Goal: Transaction & Acquisition: Book appointment/travel/reservation

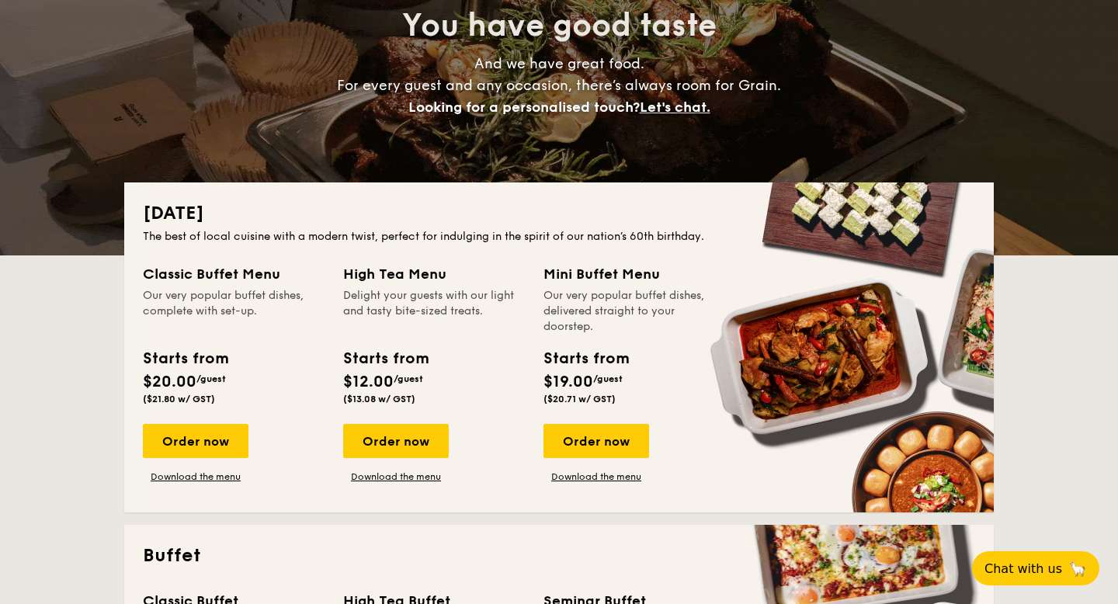
scroll to position [238, 0]
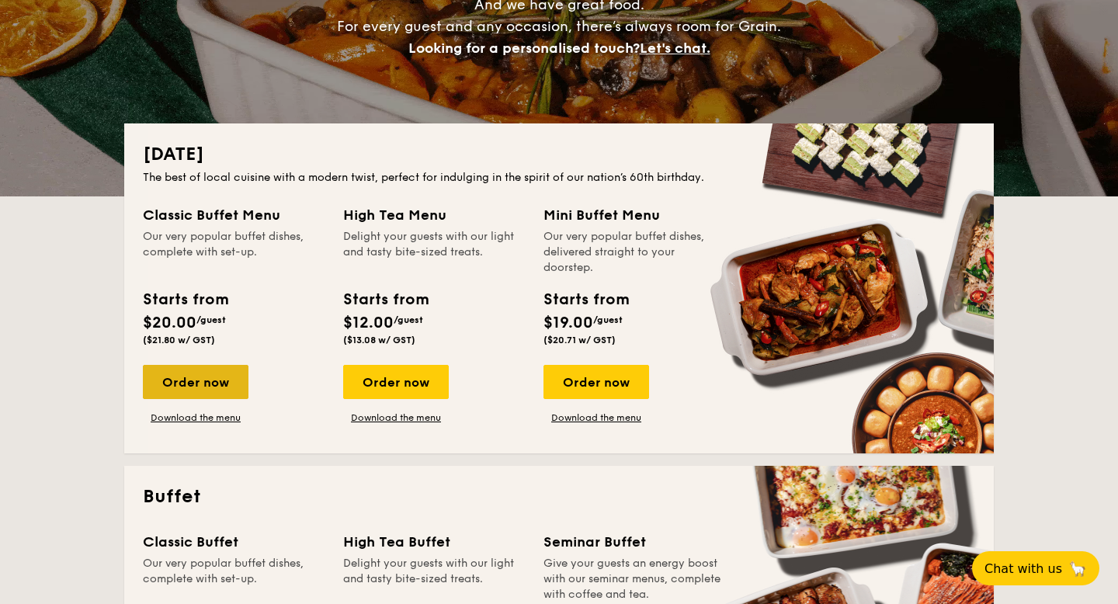
click at [210, 377] on div "Order now" at bounding box center [196, 382] width 106 height 34
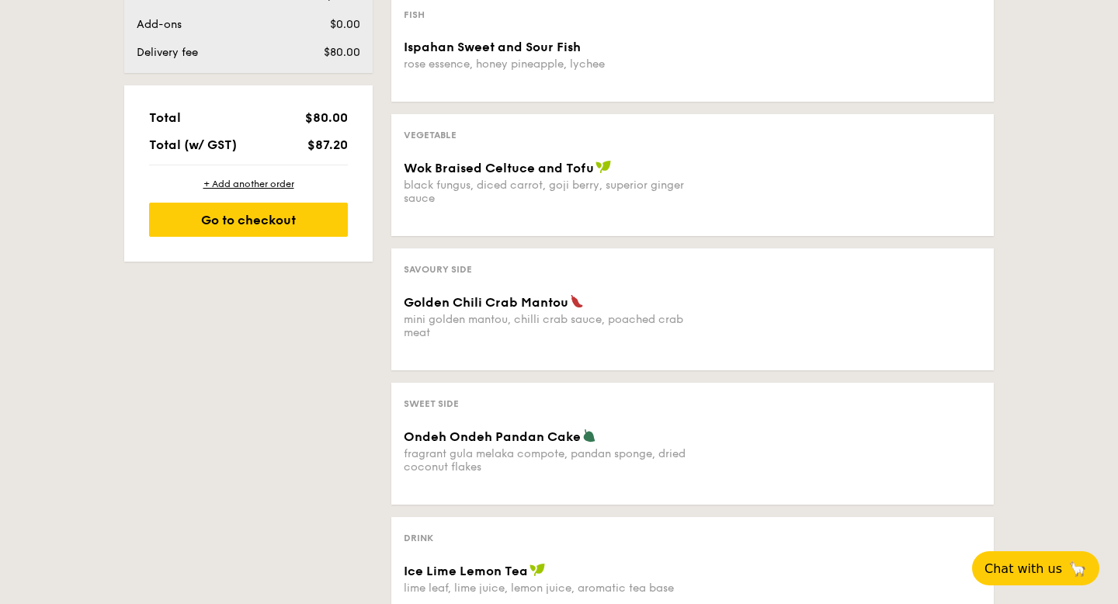
scroll to position [566, 0]
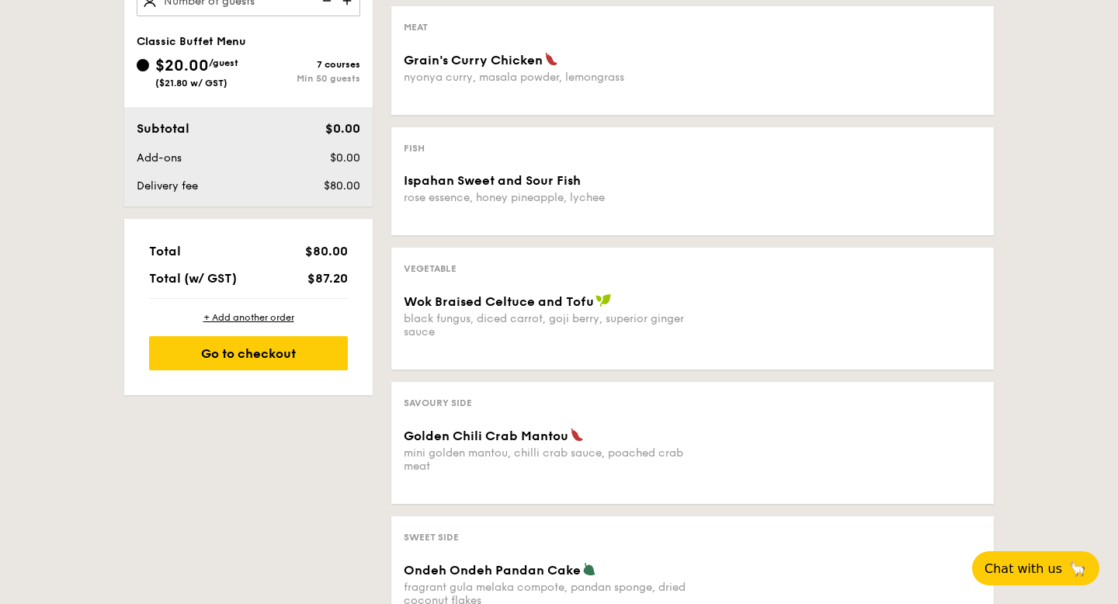
click at [578, 314] on div "black fungus, diced carrot, goji berry, superior ginger sauce" at bounding box center [545, 325] width 282 height 26
click at [556, 298] on span "Wok Braised Celtuce and Tofu" at bounding box center [499, 301] width 190 height 15
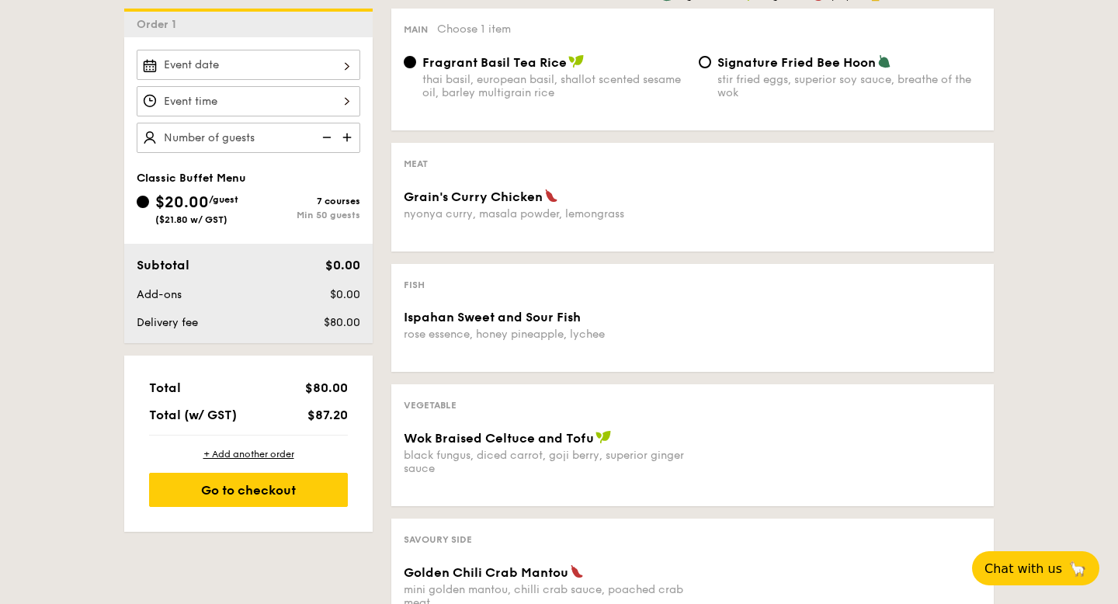
scroll to position [335, 0]
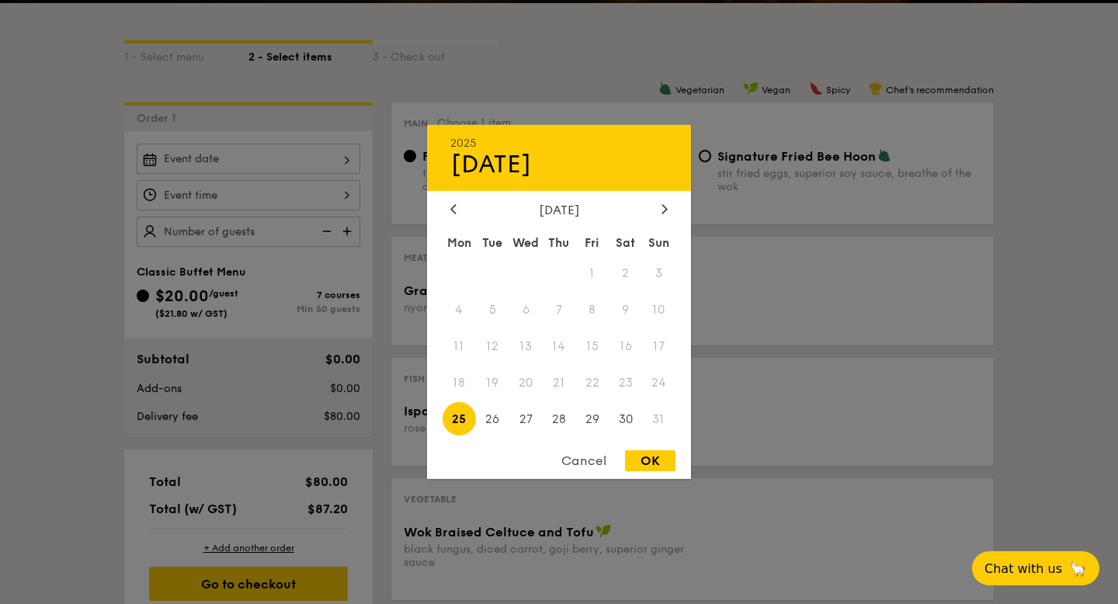
click at [335, 161] on div "2025 Aug [DATE] Tue Wed Thu Fri Sat Sun 1 2 3 4 5 6 7 8 9 10 11 12 13 14 15 16 …" at bounding box center [249, 159] width 224 height 30
click at [640, 470] on div "OK" at bounding box center [650, 460] width 50 height 21
type input "[DATE]"
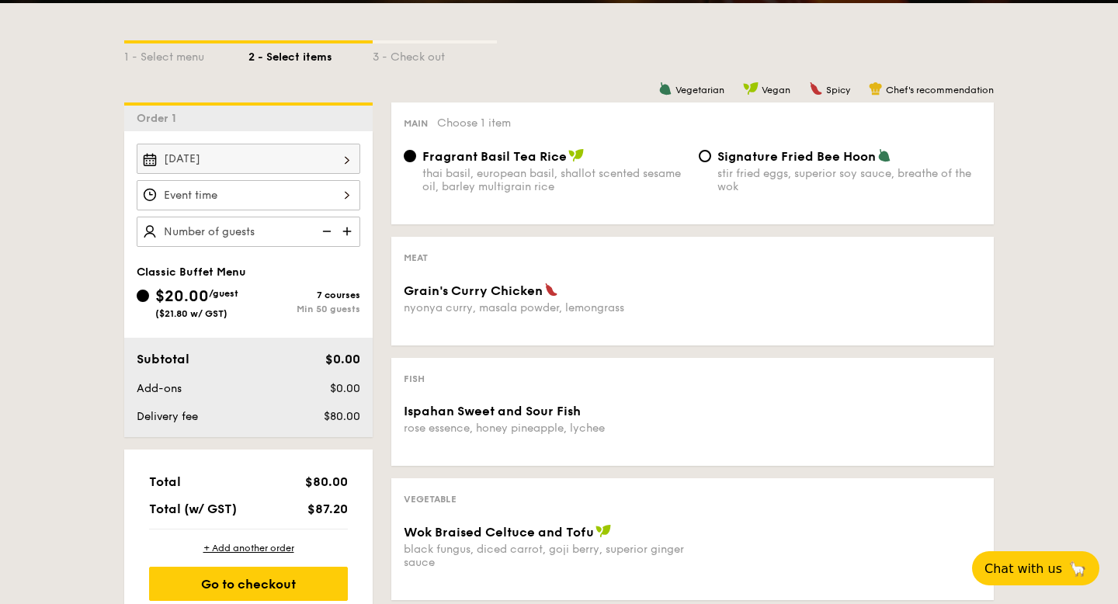
click at [293, 196] on div at bounding box center [249, 195] width 224 height 30
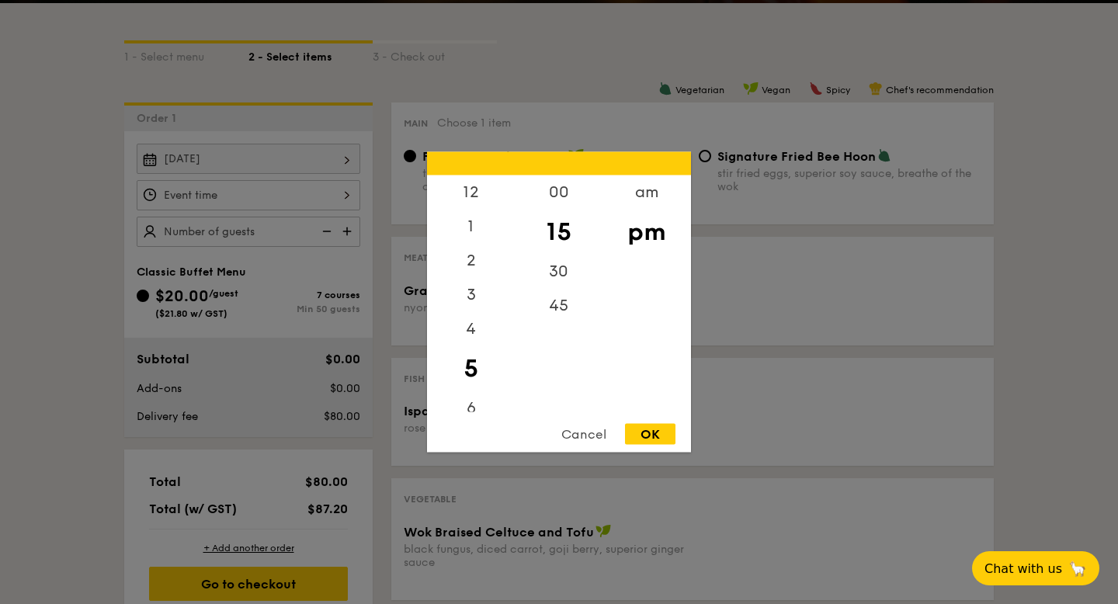
click at [659, 430] on div "OK" at bounding box center [650, 434] width 50 height 21
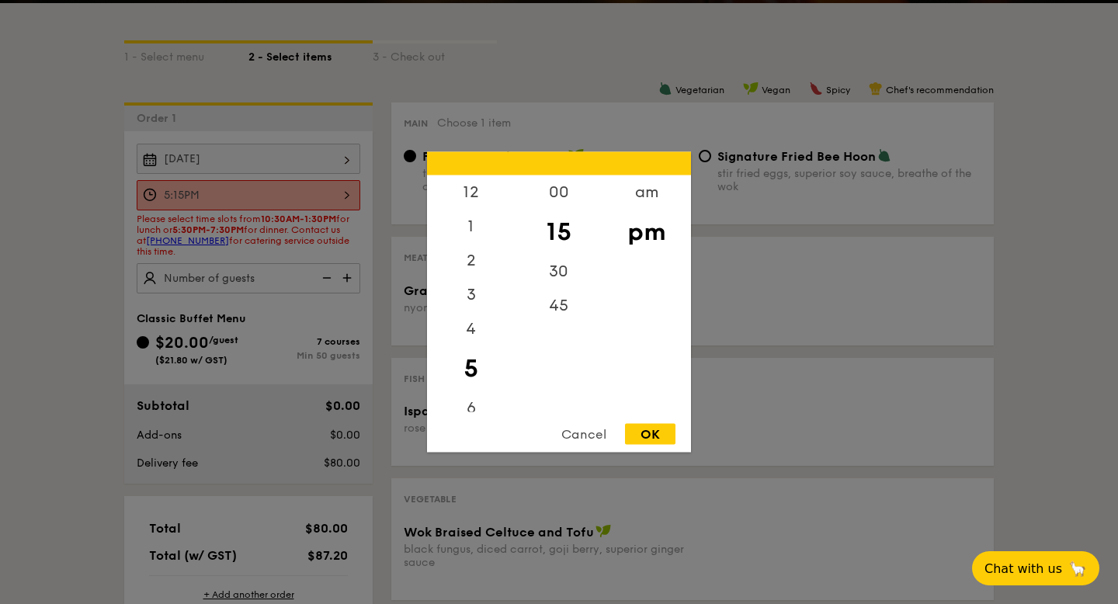
click at [344, 197] on div "5:15PM 12 1 2 3 4 5 6 7 8 9 10 11 00 15 30 45 am pm Cancel OK" at bounding box center [249, 195] width 224 height 30
click at [555, 267] on div "30" at bounding box center [559, 277] width 88 height 45
click at [660, 438] on div "OK" at bounding box center [650, 434] width 50 height 21
type input "5:30PM"
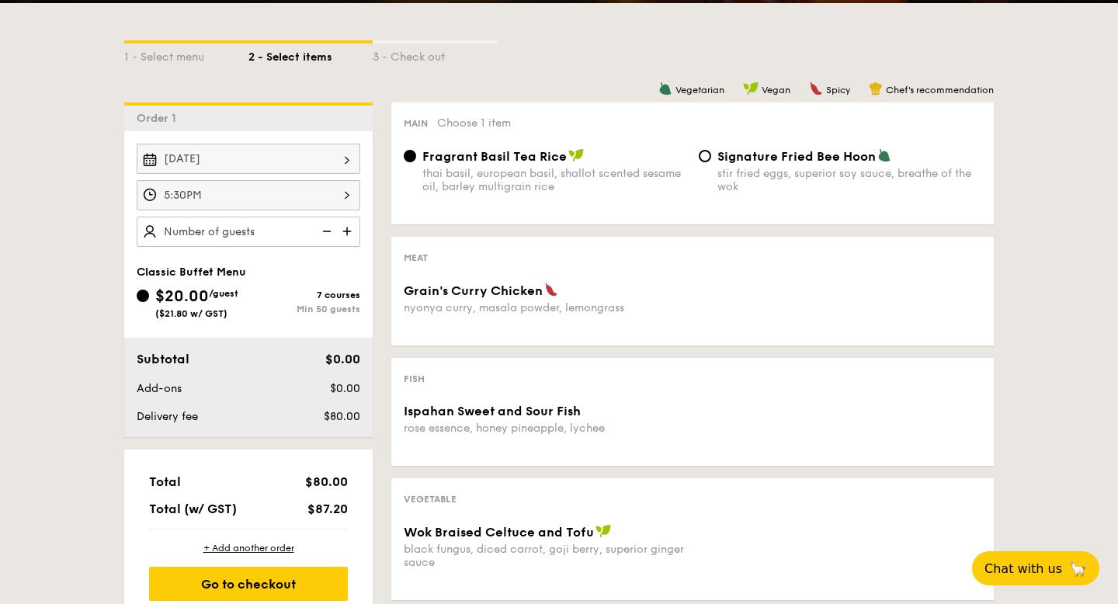
click at [356, 234] on img at bounding box center [348, 231] width 23 height 29
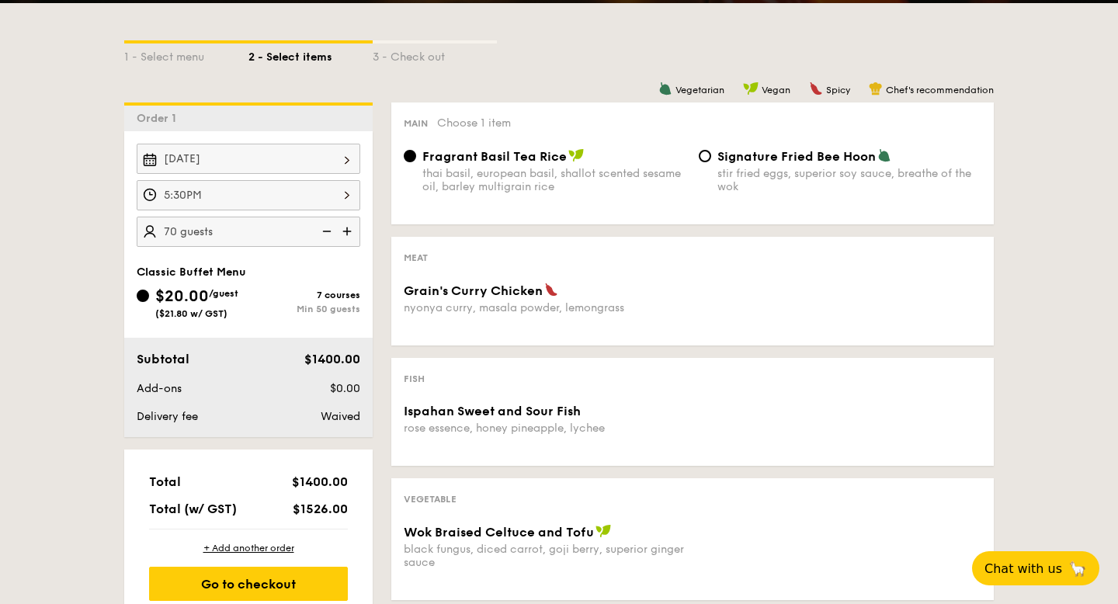
click at [356, 234] on img at bounding box center [348, 231] width 23 height 29
click at [323, 236] on img at bounding box center [325, 231] width 23 height 29
type input "80 guests"
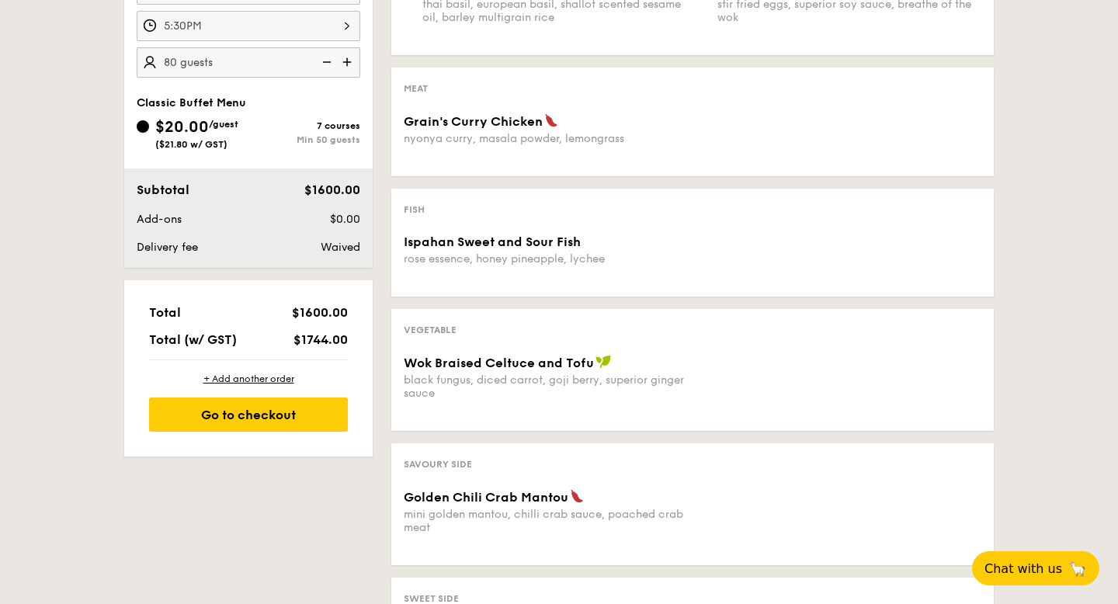
scroll to position [557, 0]
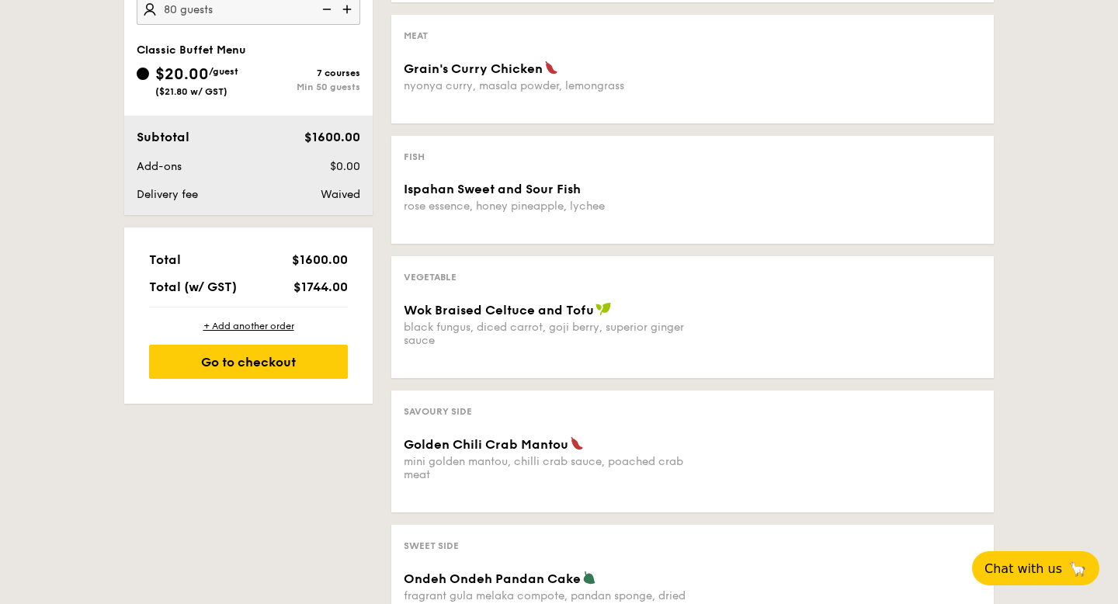
click at [597, 62] on div "Grain's Curry Chicken" at bounding box center [545, 69] width 282 height 16
click at [522, 71] on span "Grain's Curry Chicken" at bounding box center [473, 68] width 139 height 15
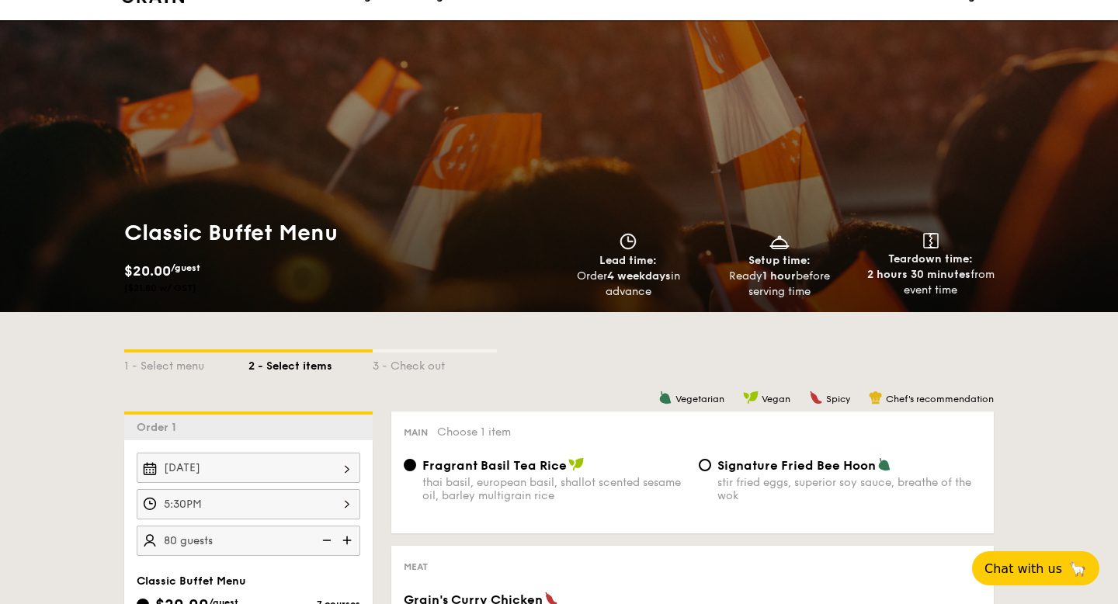
scroll to position [23, 0]
